Goal: Share content

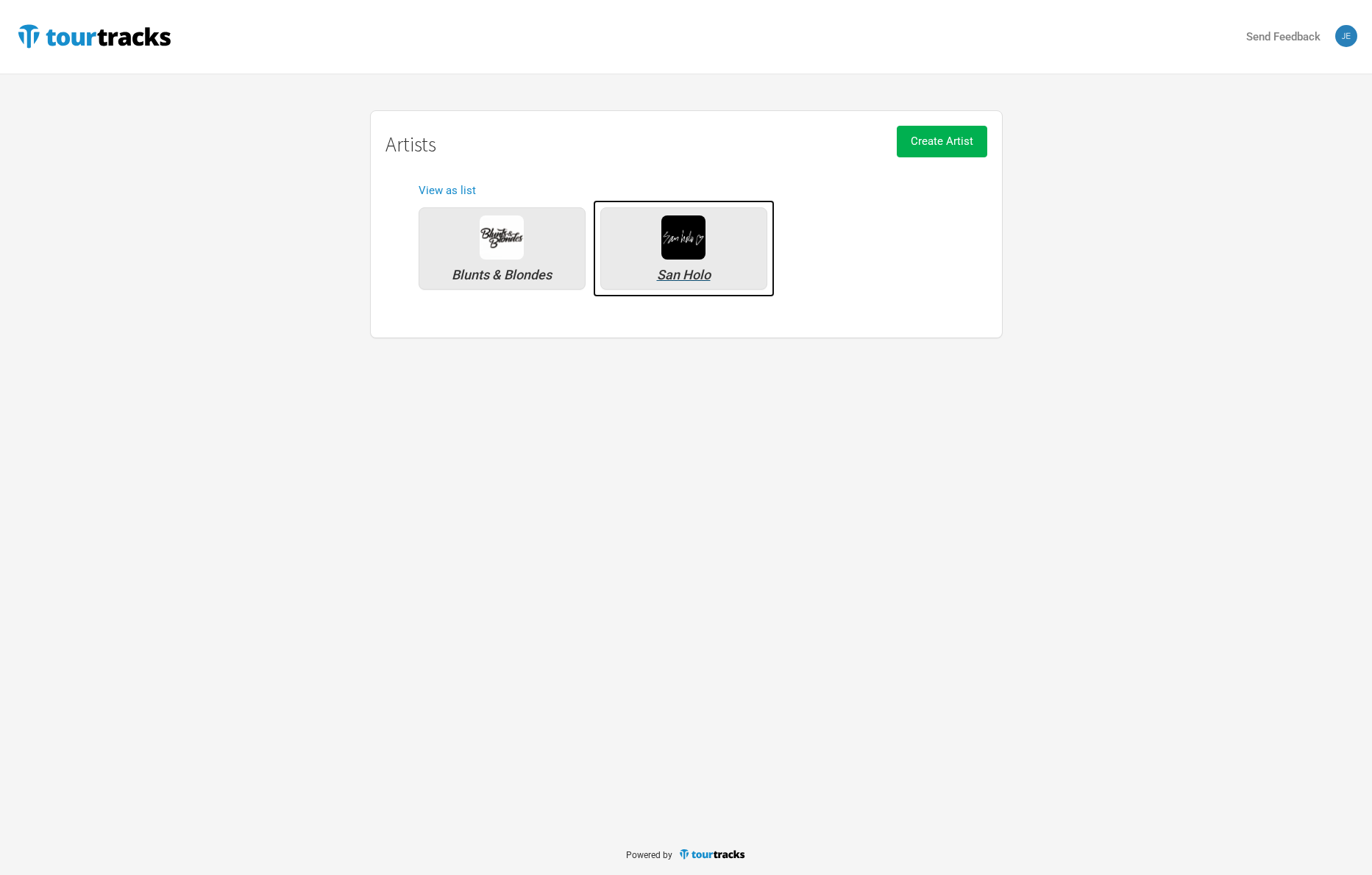
click at [668, 242] on img at bounding box center [683, 237] width 44 height 44
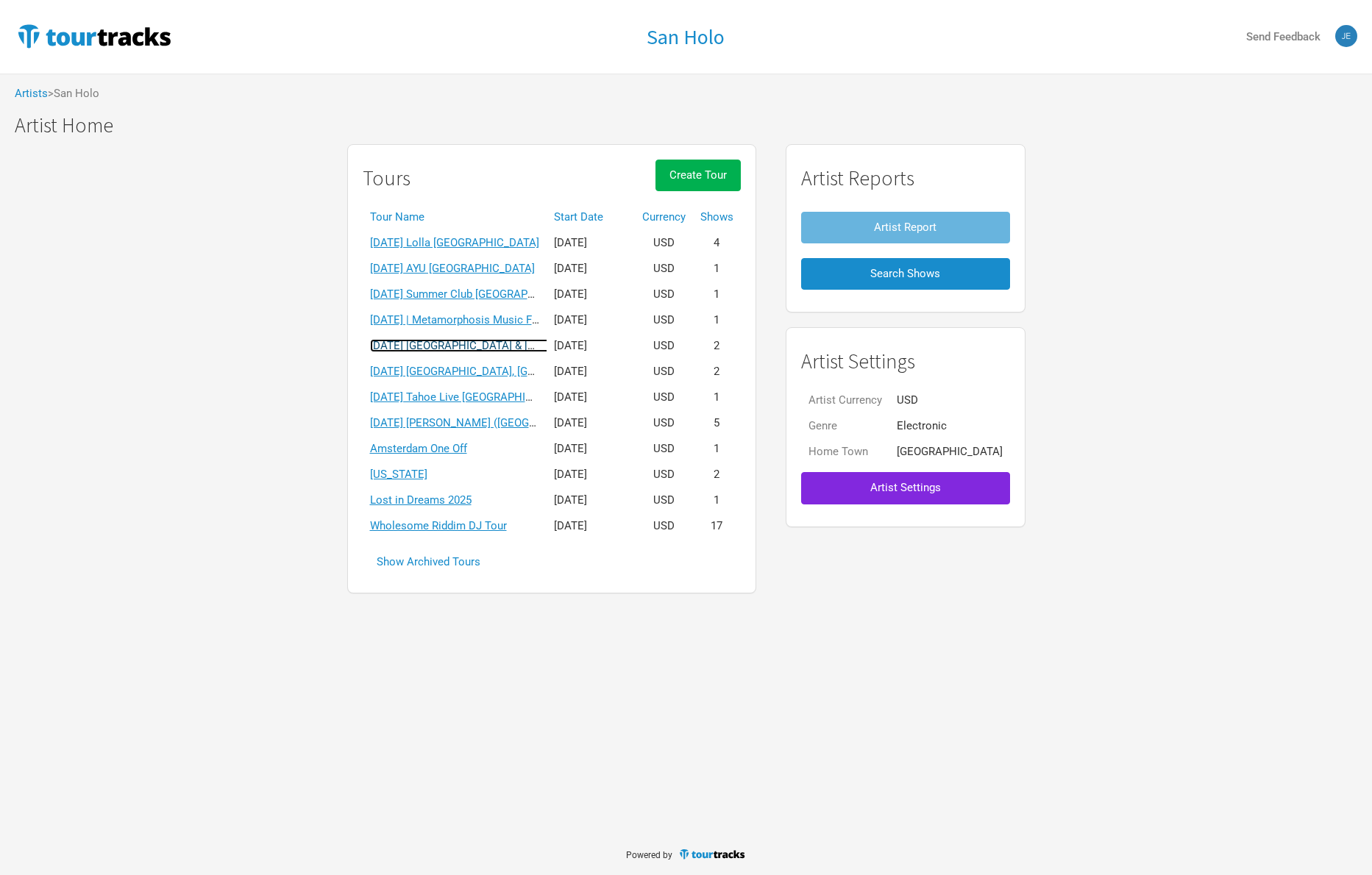
click at [463, 347] on link "[DATE] [GEOGRAPHIC_DATA] & [GEOGRAPHIC_DATA]" at bounding box center [500, 346] width 261 height 13
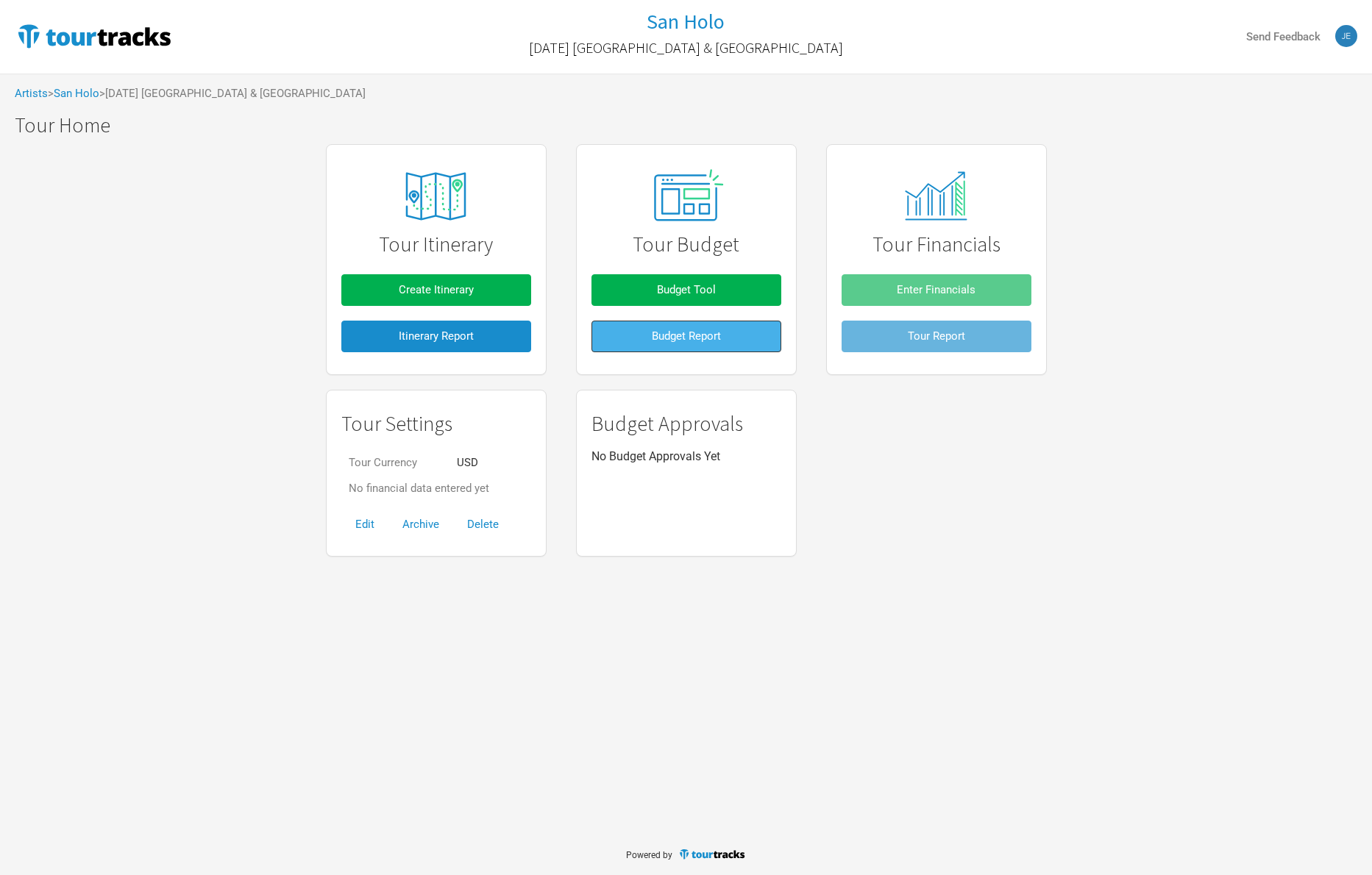
click at [685, 333] on span "Budget Report" at bounding box center [686, 336] width 69 height 13
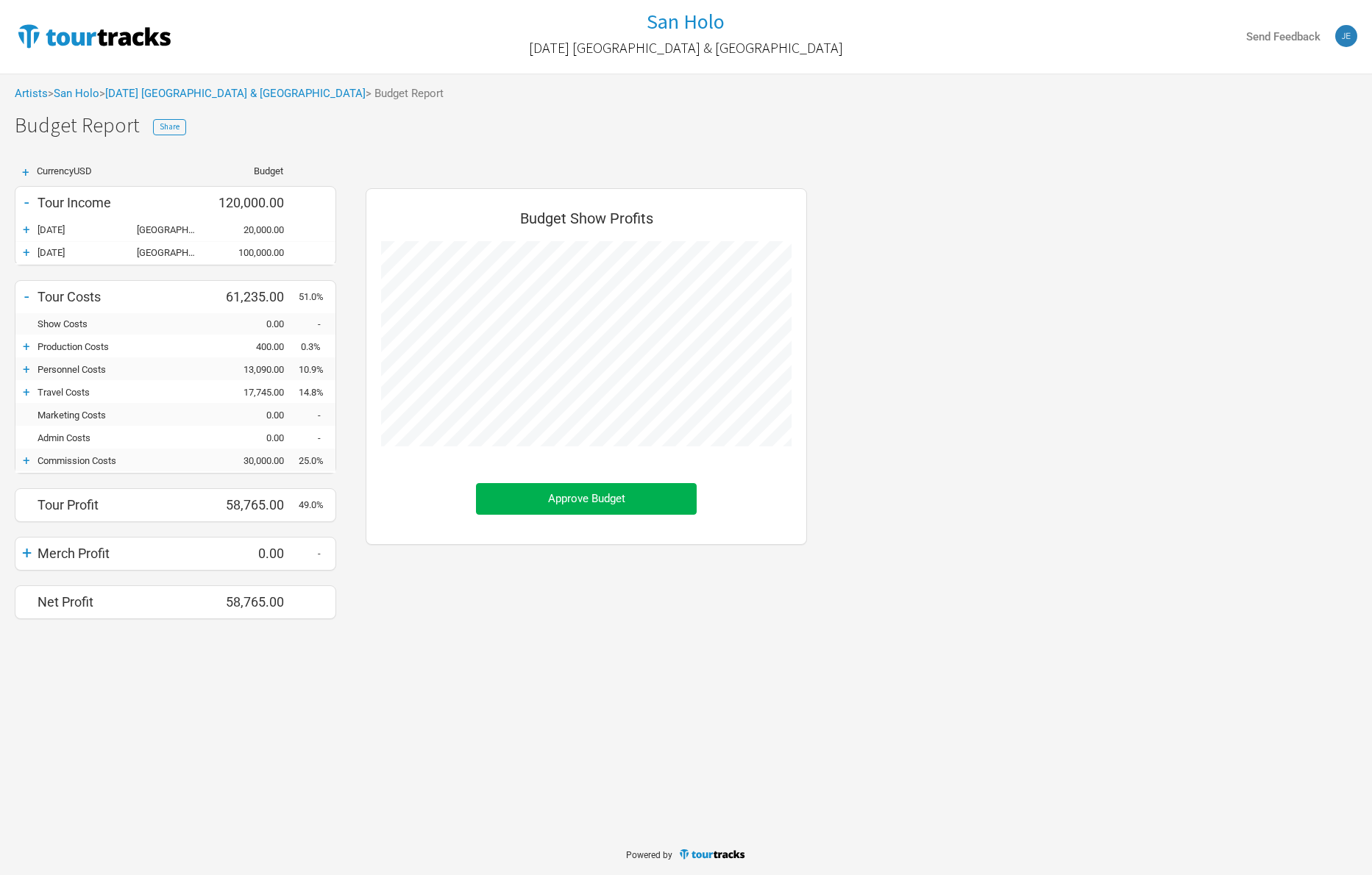
scroll to position [453, 471]
click at [163, 127] on span "Share" at bounding box center [170, 127] width 20 height 10
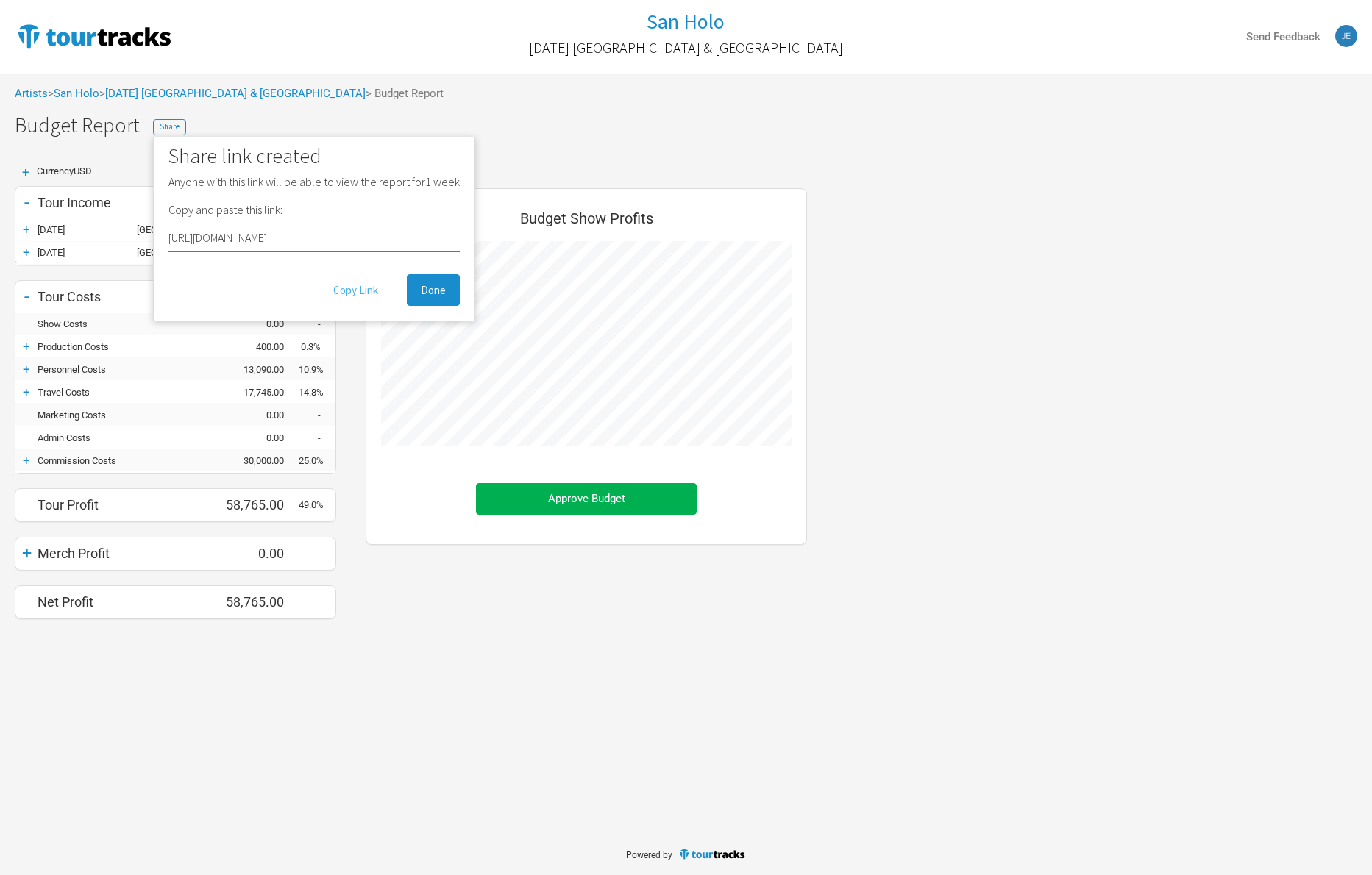
click at [351, 290] on button "Copy Link" at bounding box center [356, 290] width 73 height 31
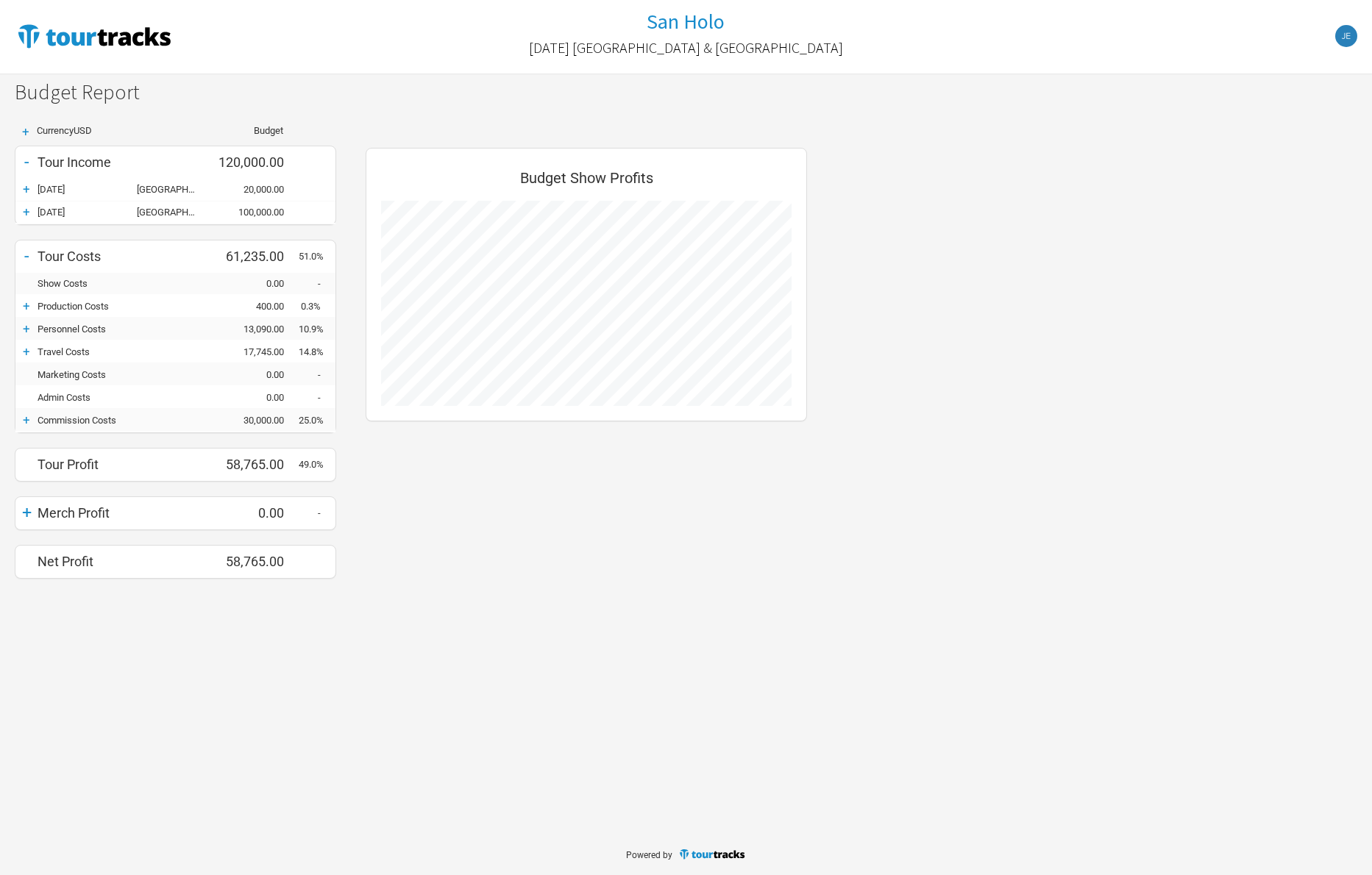
scroll to position [453, 471]
click at [31, 347] on div "+" at bounding box center [26, 351] width 22 height 15
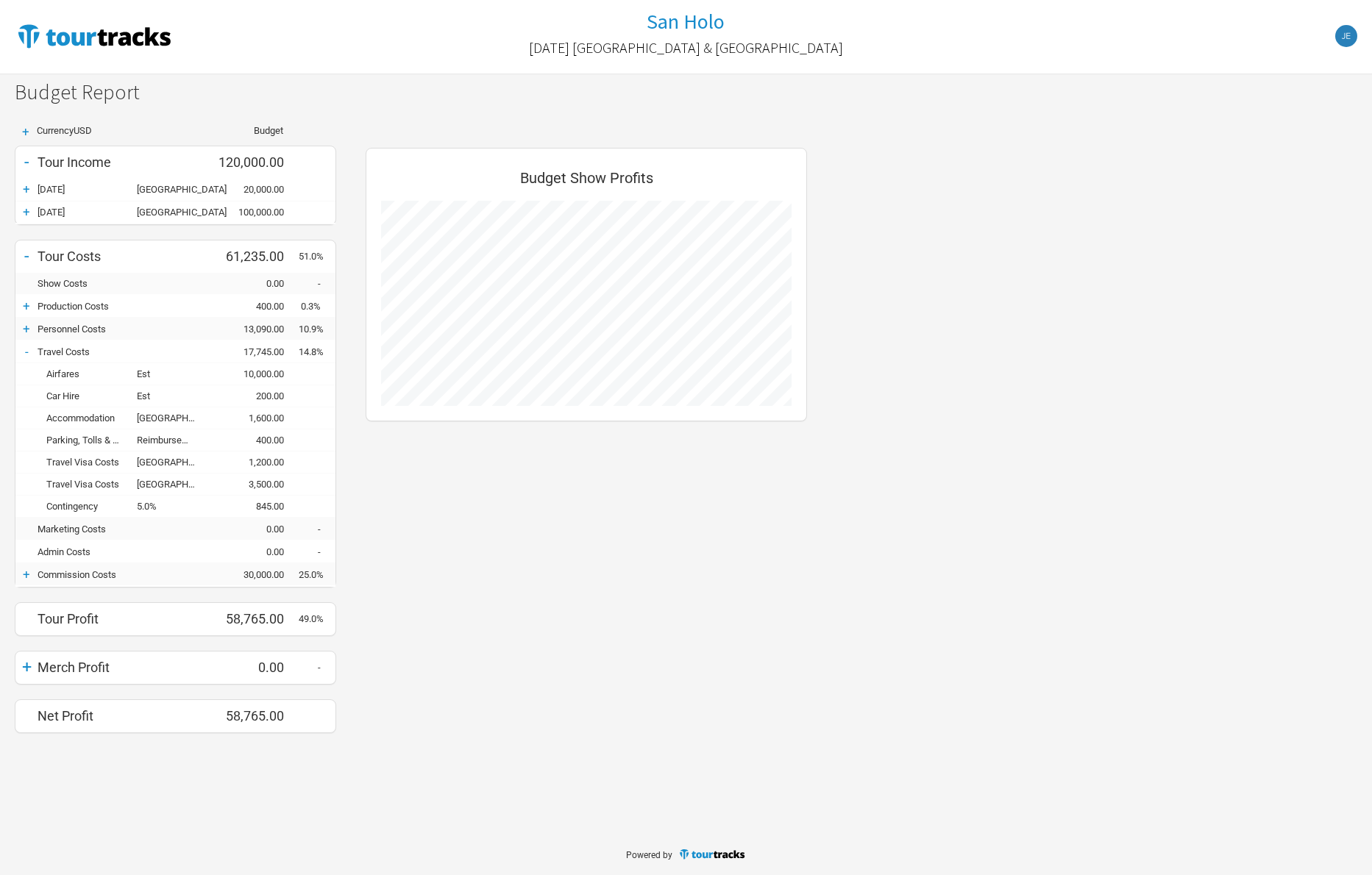
click at [27, 325] on div "+" at bounding box center [26, 329] width 22 height 15
